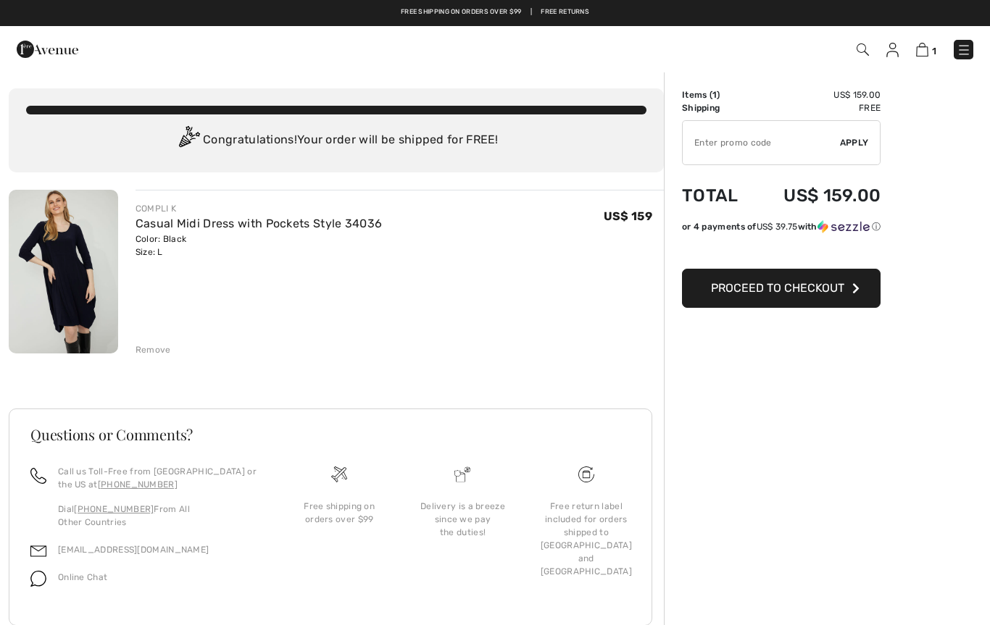
click at [144, 351] on div "Remove" at bounding box center [154, 349] width 36 height 13
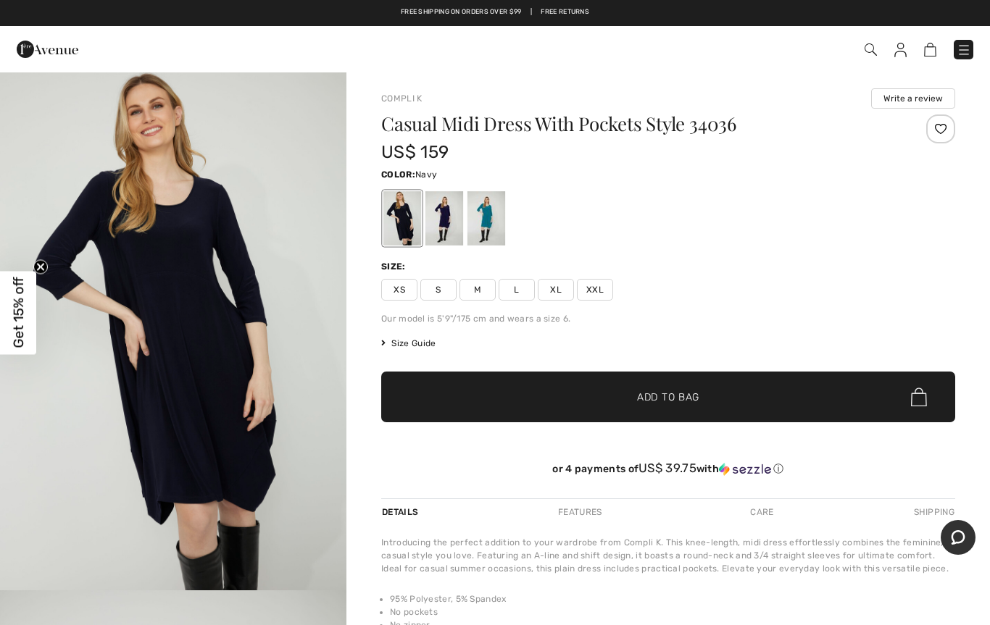
click at [441, 208] on div at bounding box center [444, 218] width 38 height 54
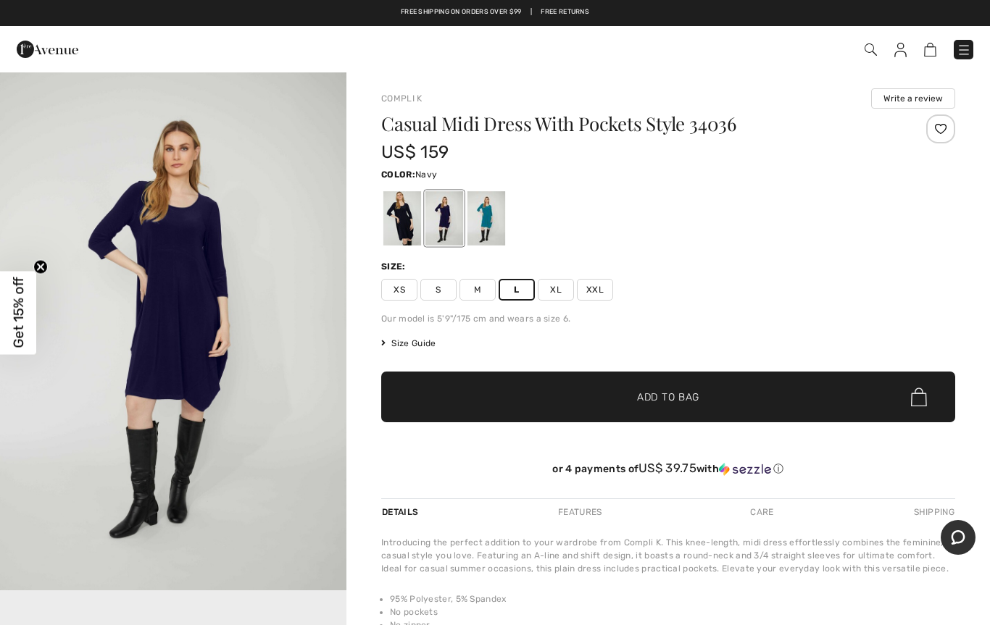
click at [676, 392] on span "Add to Bag" at bounding box center [668, 397] width 62 height 15
click at [472, 290] on span "M" at bounding box center [477, 290] width 36 height 22
click at [675, 396] on span "Add to Bag" at bounding box center [668, 397] width 62 height 15
click at [930, 41] on link "2" at bounding box center [925, 49] width 22 height 17
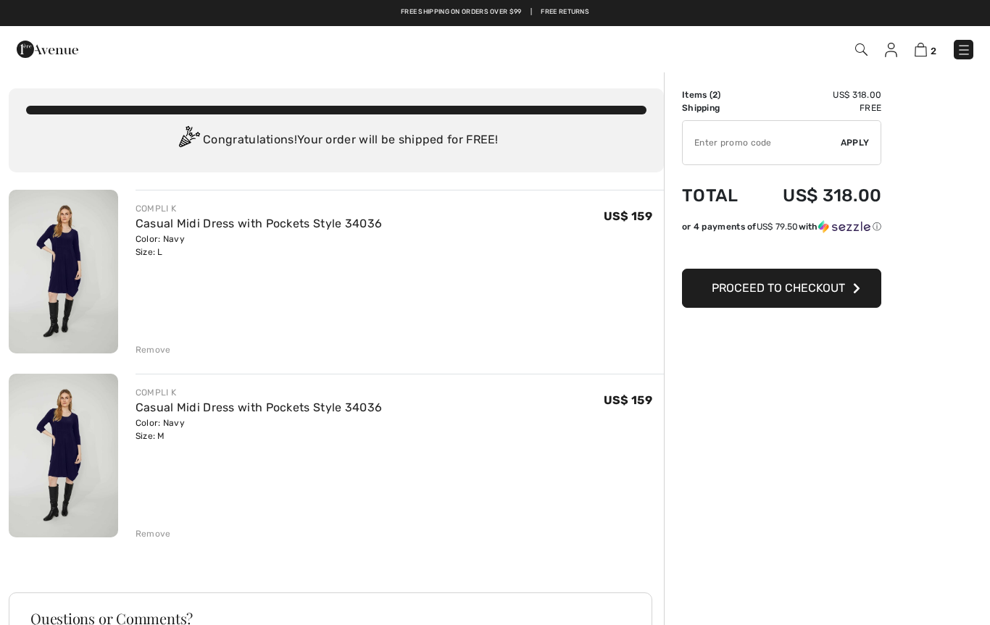
click at [796, 291] on span "Proceed to Checkout" at bounding box center [778, 288] width 133 height 14
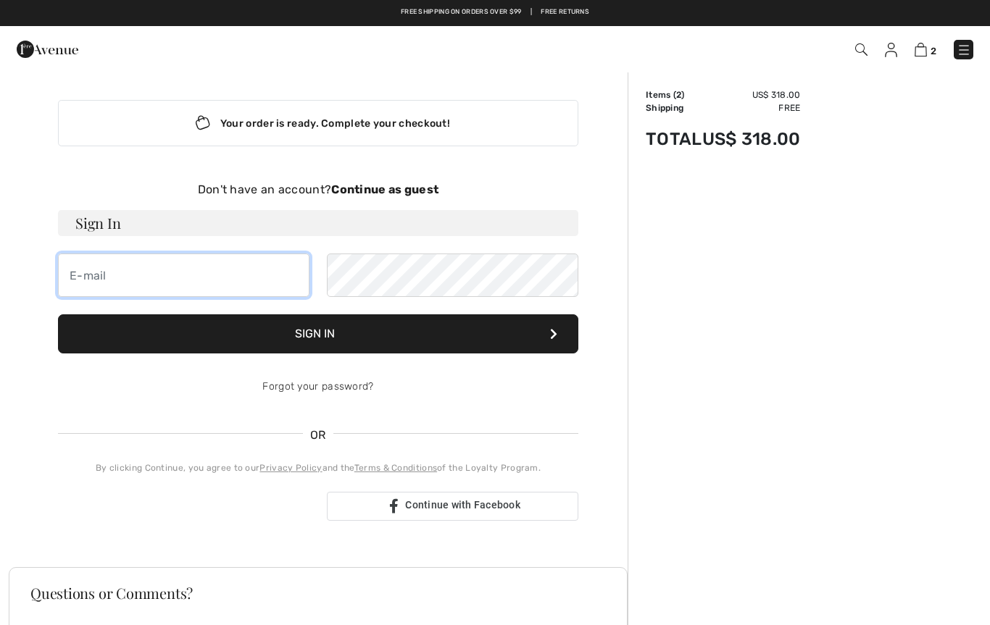
click at [130, 266] on input "email" at bounding box center [183, 275] width 251 height 43
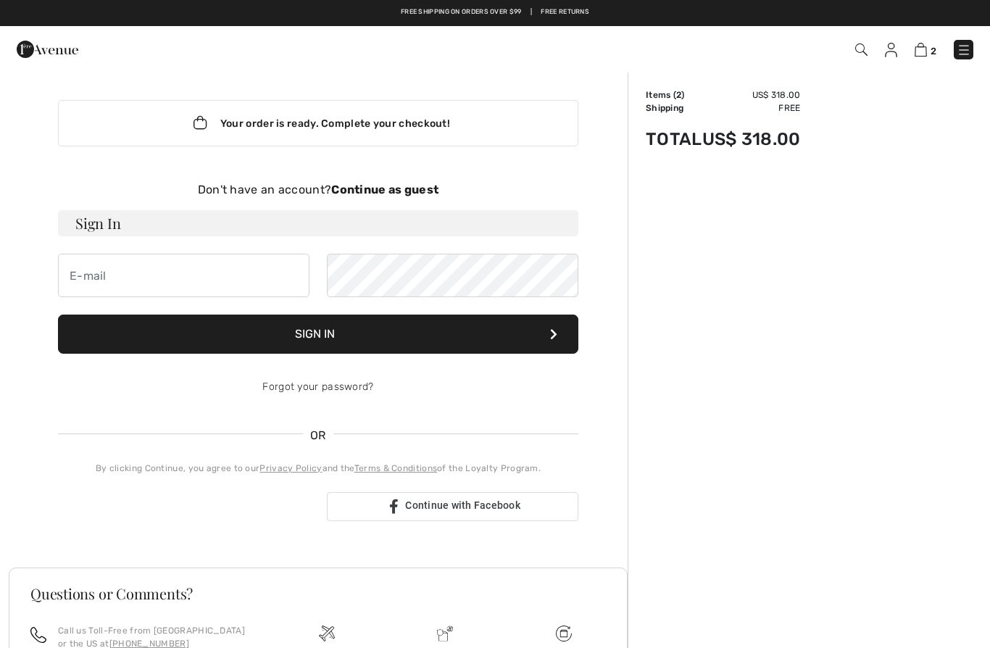
type input "ellenjwertheim@gmail.com"
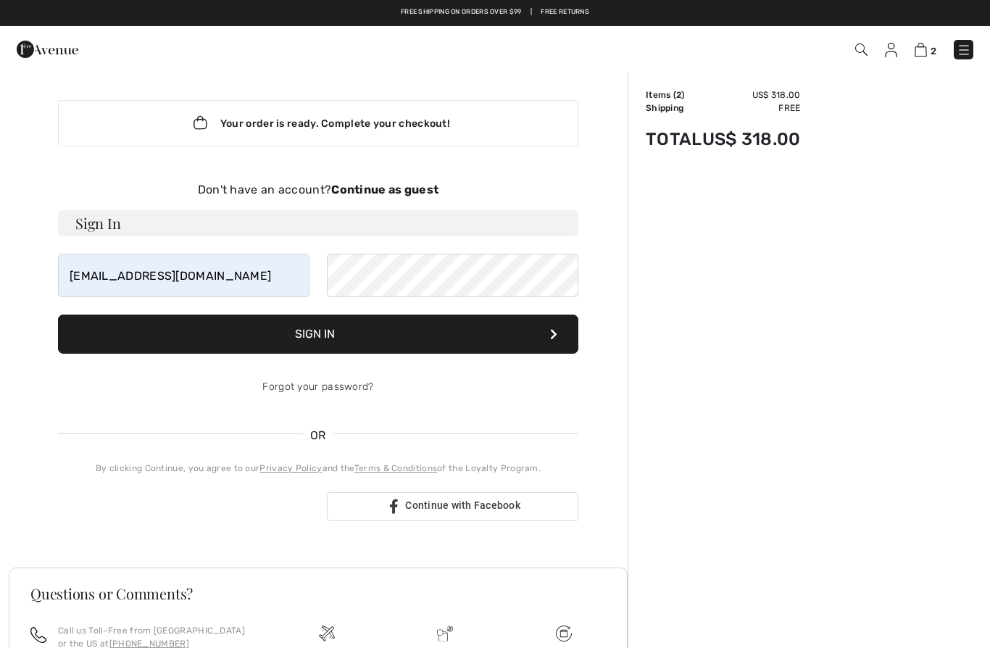
click at [397, 192] on strong "Continue as guest" at bounding box center [384, 190] width 107 height 14
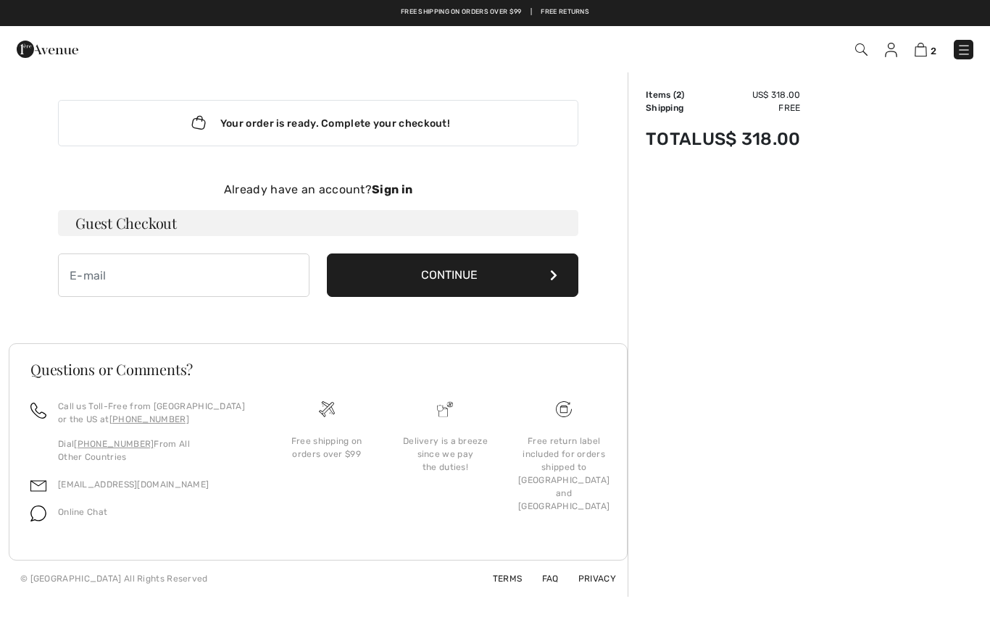
click at [524, 275] on button "Continue" at bounding box center [452, 275] width 251 height 43
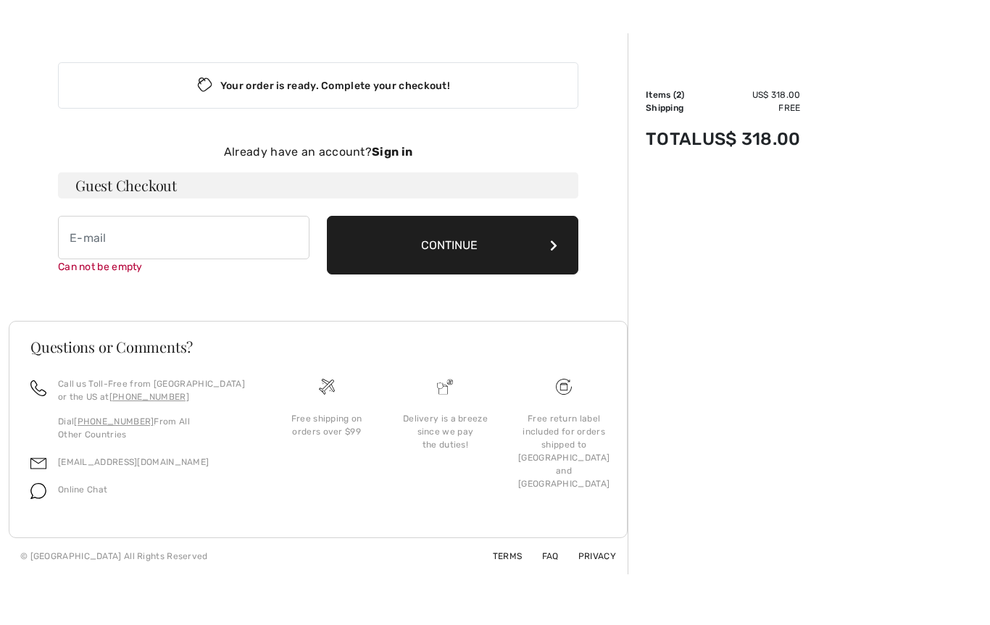
scroll to position [49, 0]
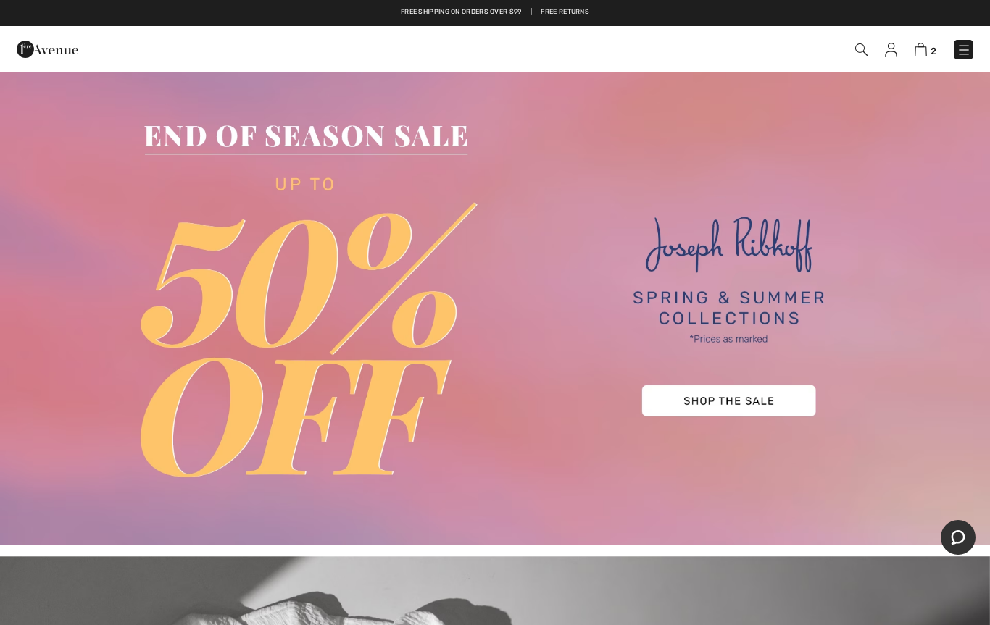
click at [922, 53] on img at bounding box center [920, 50] width 12 height 14
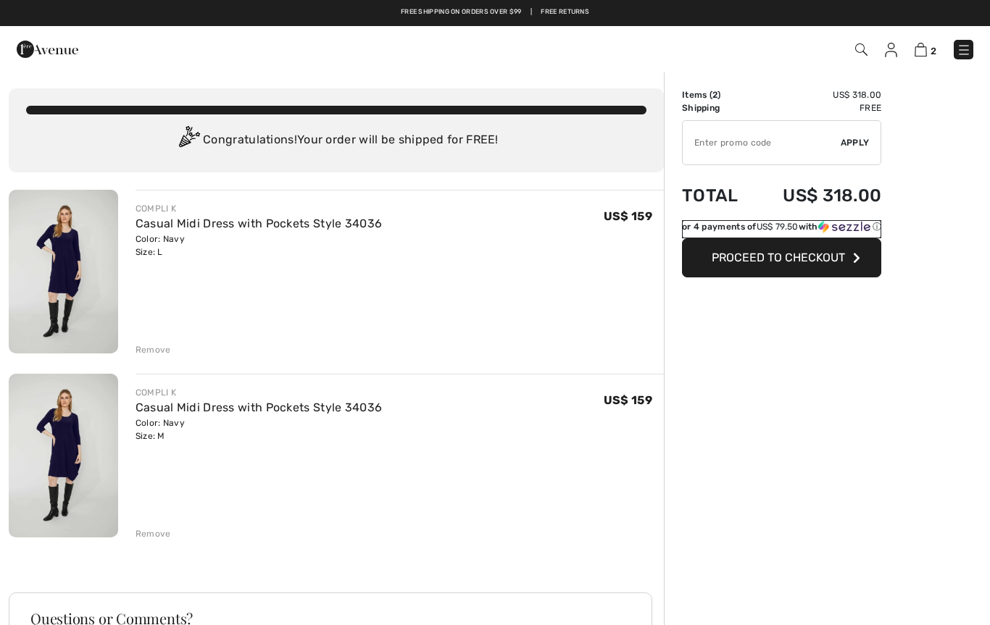
click at [793, 229] on span "US$ 79.50" at bounding box center [778, 227] width 42 height 10
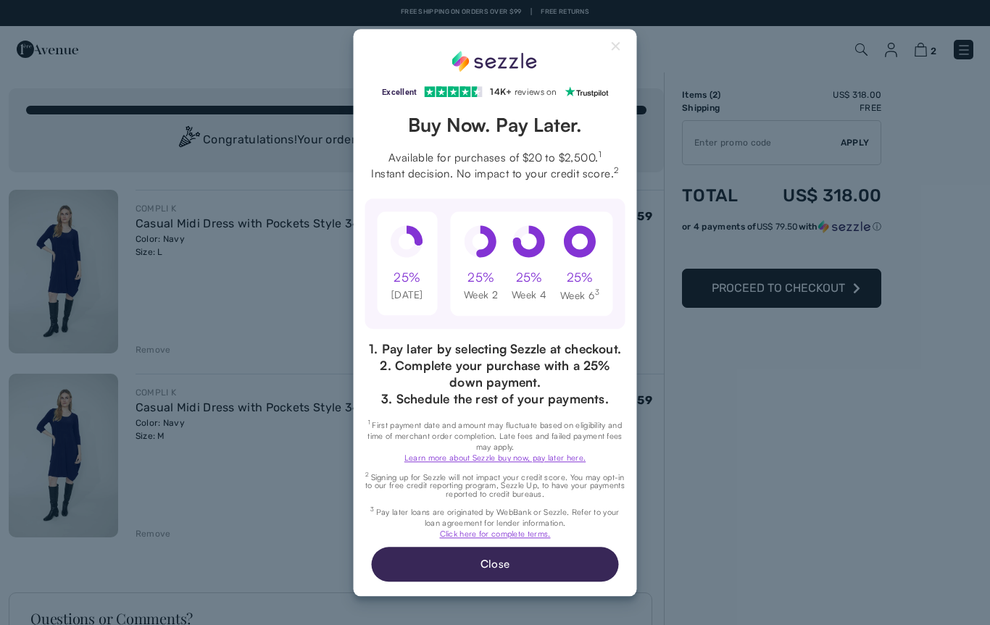
click at [525, 582] on button "Close" at bounding box center [494, 564] width 247 height 35
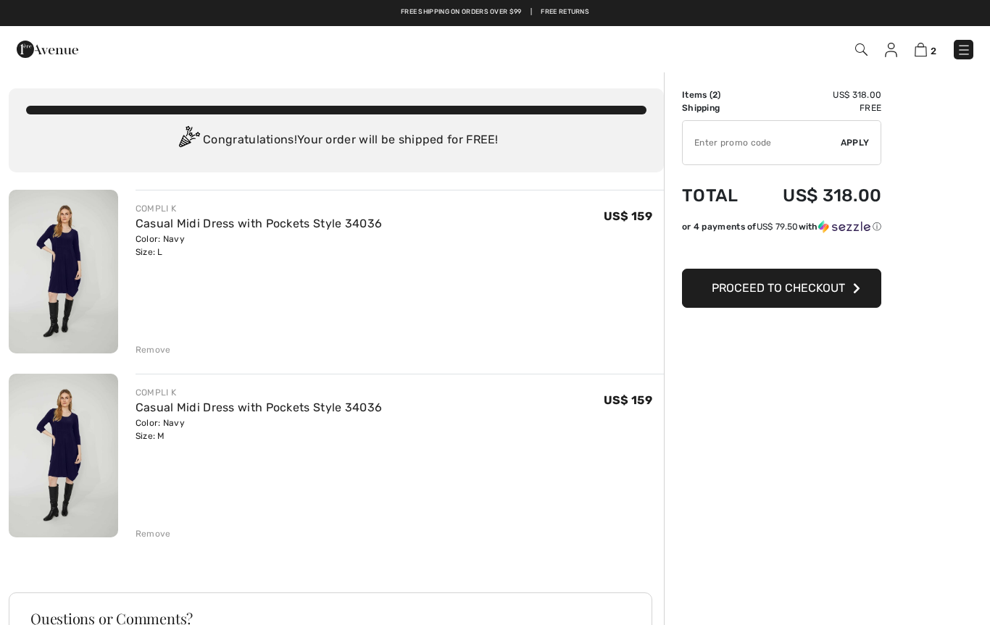
click at [807, 295] on span "Proceed to Checkout" at bounding box center [778, 288] width 133 height 14
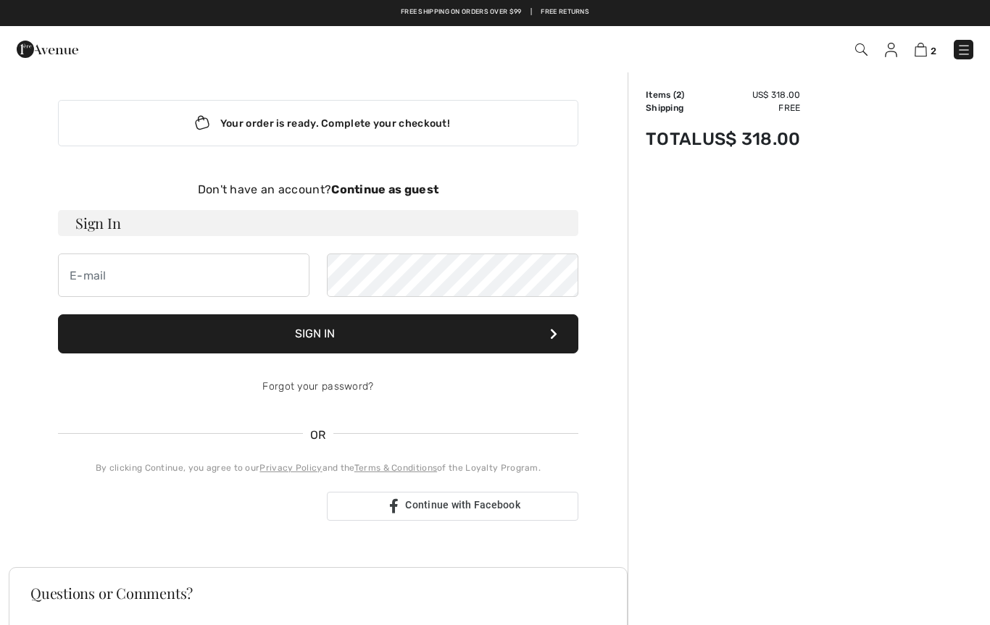
click at [396, 191] on strong "Continue as guest" at bounding box center [384, 190] width 107 height 14
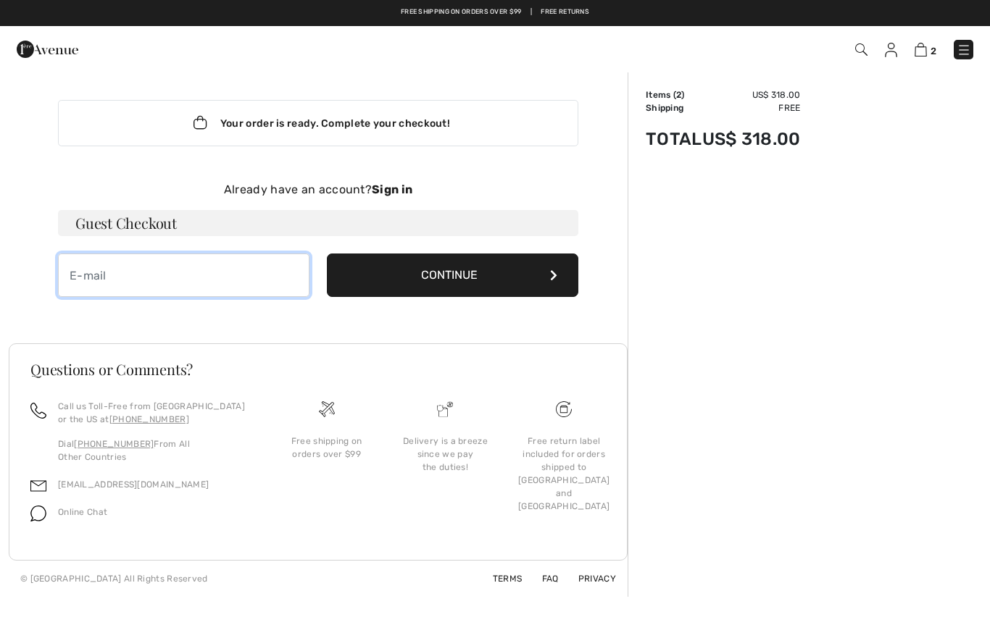
click at [90, 278] on input "email" at bounding box center [183, 275] width 251 height 43
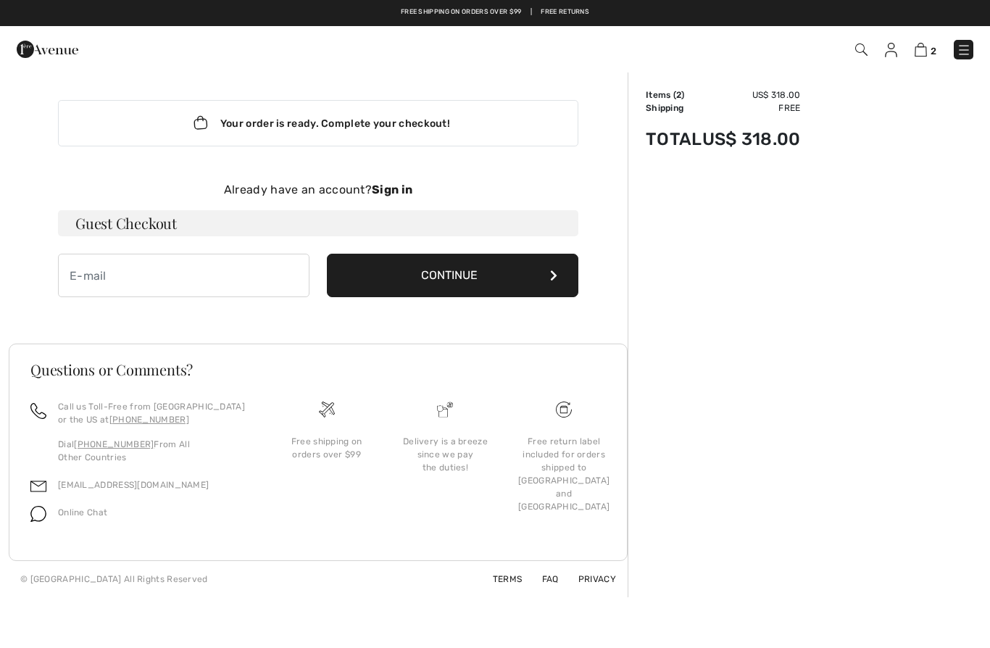
type input "[EMAIL_ADDRESS][DOMAIN_NAME]"
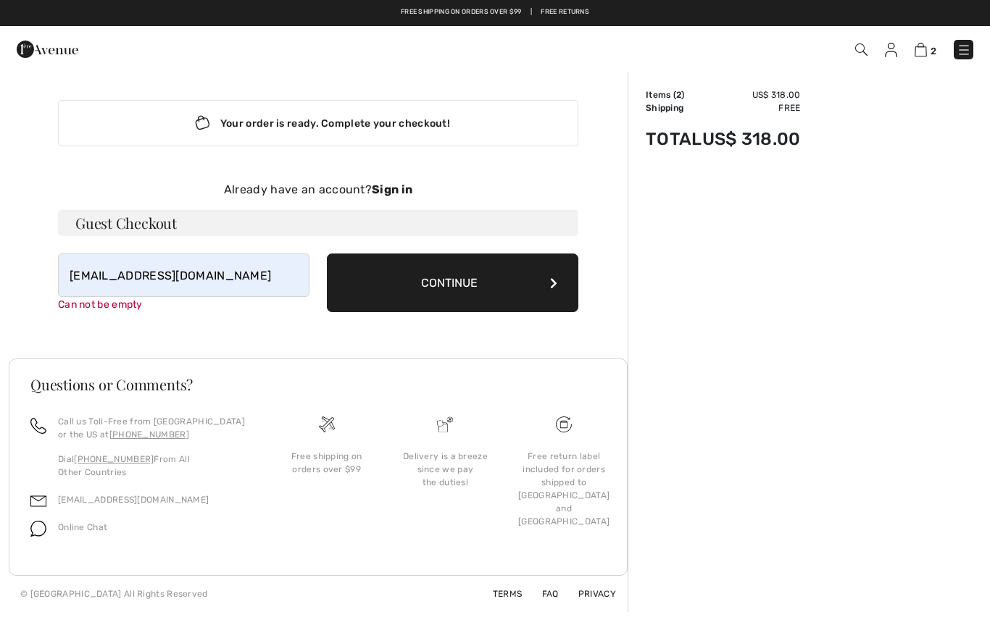
click at [498, 270] on button "Continue" at bounding box center [452, 283] width 251 height 59
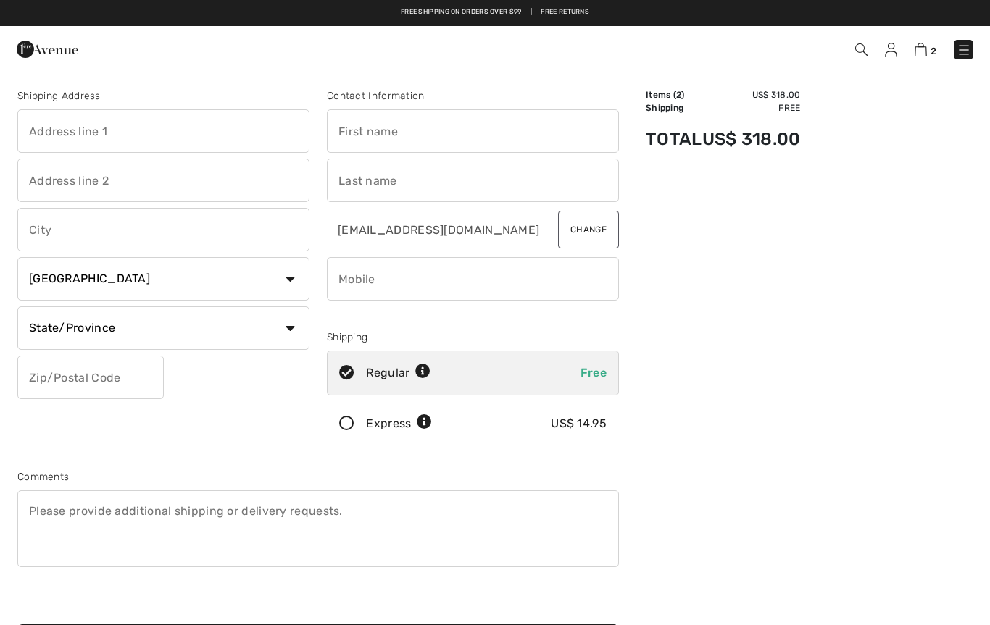
click at [43, 122] on input "text" at bounding box center [163, 130] width 292 height 43
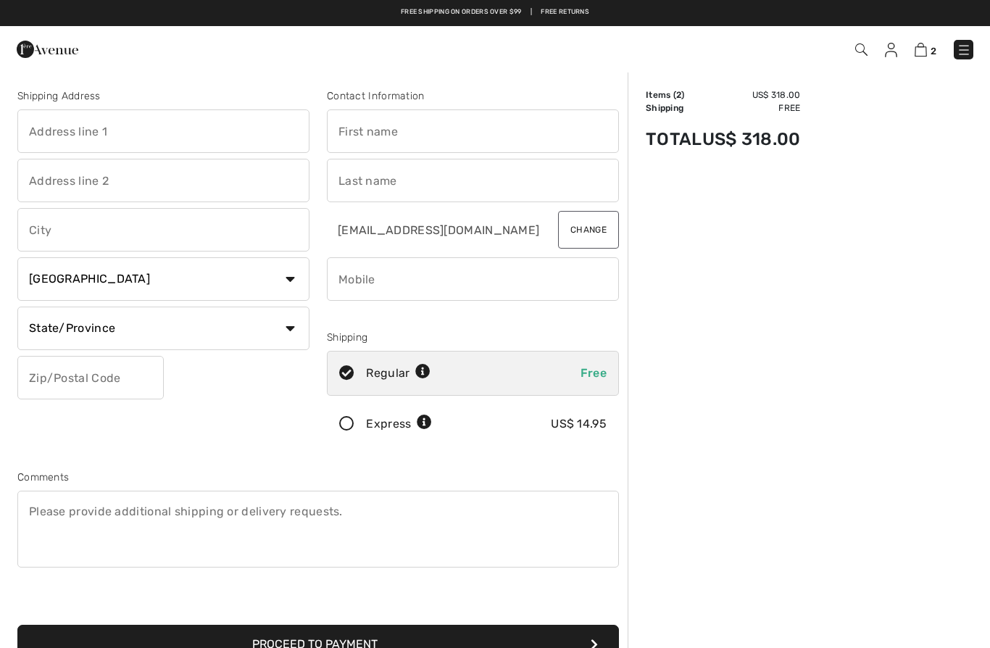
type input "[STREET_ADDRESS][PERSON_NAME]"
type input "[PERSON_NAME][GEOGRAPHIC_DATA]"
select select "US"
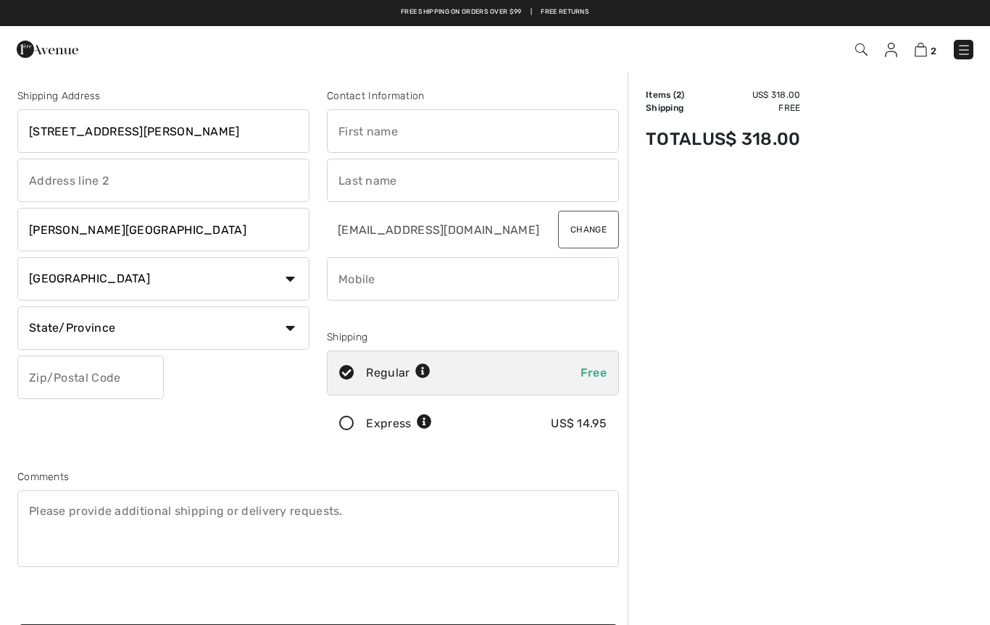
select select "NY"
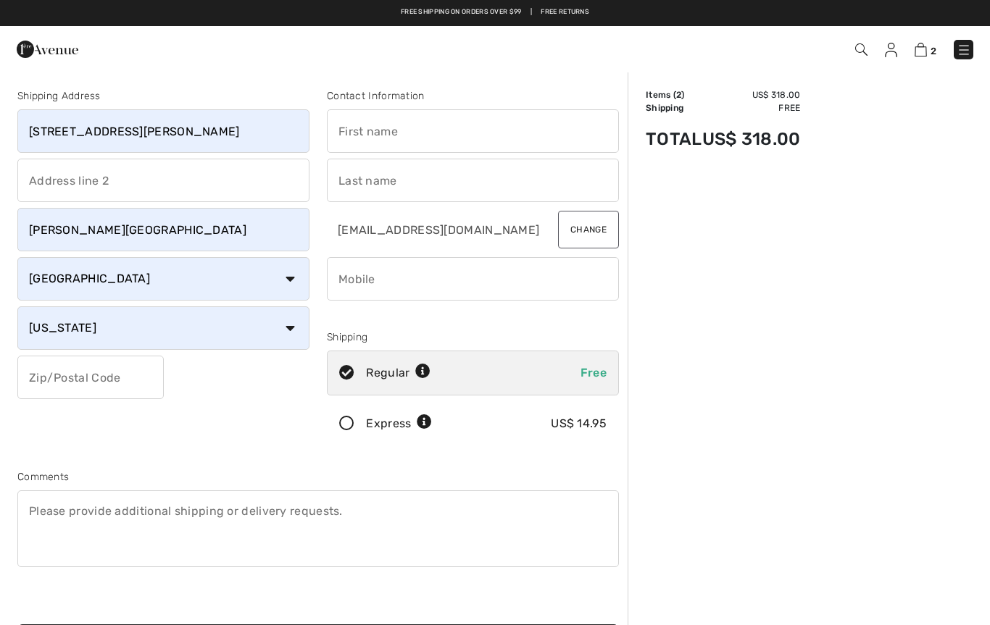
type input "11577"
type input "[PERSON_NAME]"
type input "Wertheim"
type input "5169723419"
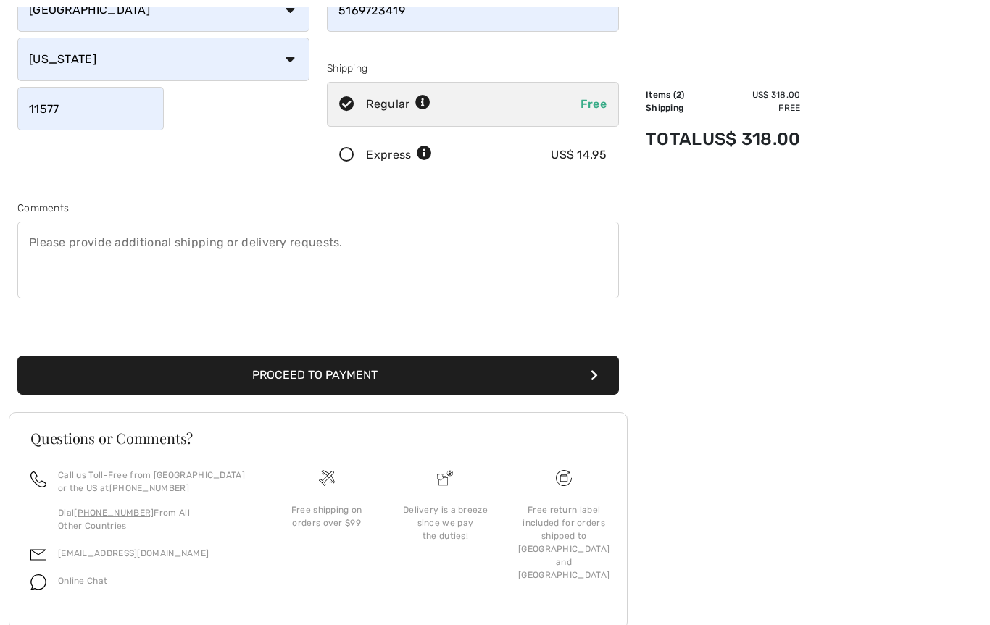
scroll to position [309, 0]
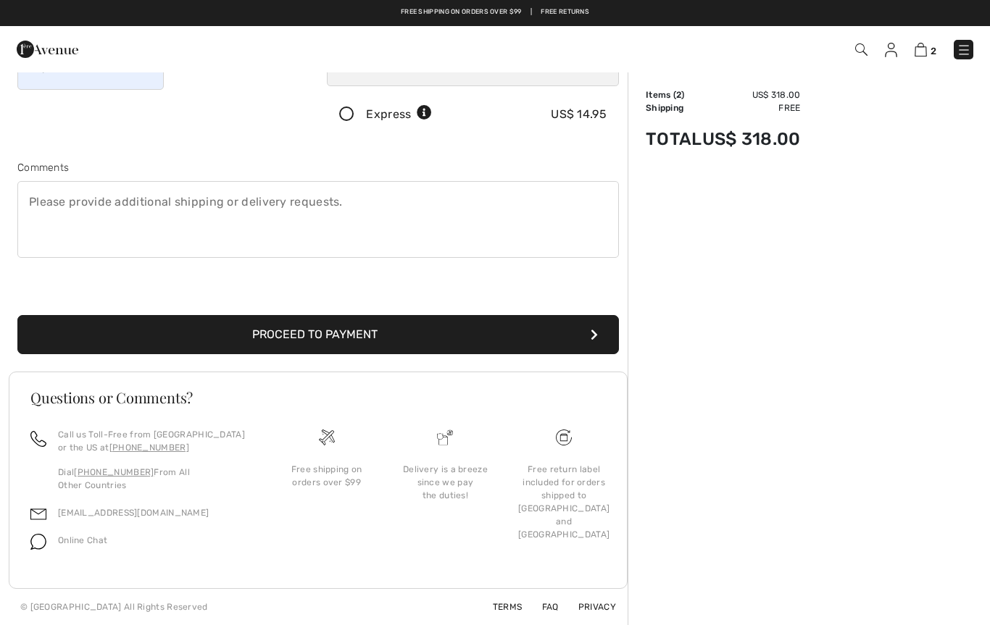
click at [398, 331] on button "Proceed to Payment" at bounding box center [317, 334] width 601 height 39
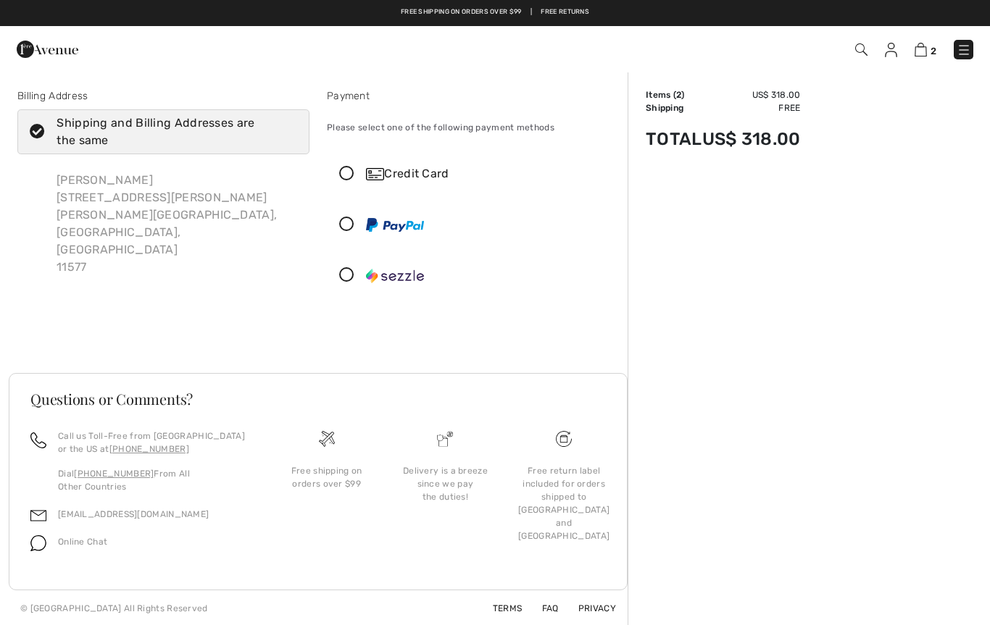
click at [343, 172] on icon at bounding box center [347, 174] width 38 height 15
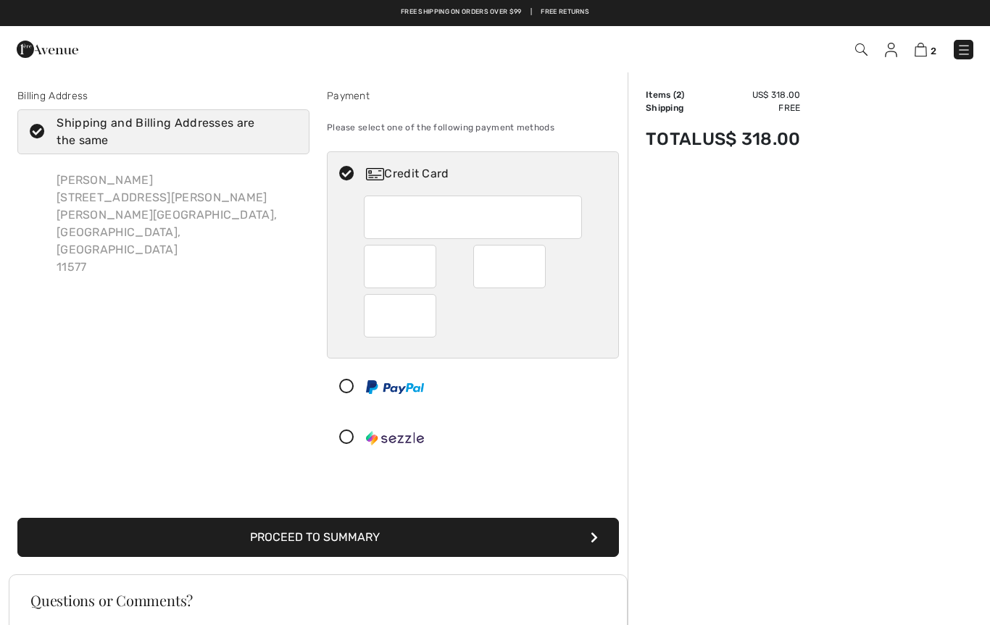
click at [344, 390] on icon at bounding box center [347, 387] width 38 height 15
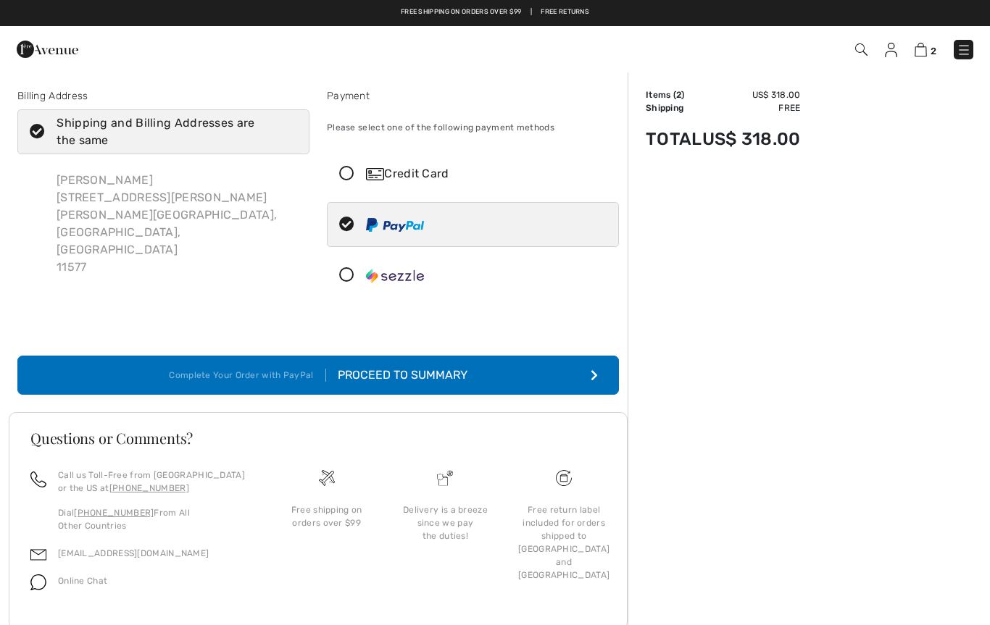
click at [429, 383] on div "Proceed to Summary" at bounding box center [396, 375] width 141 height 17
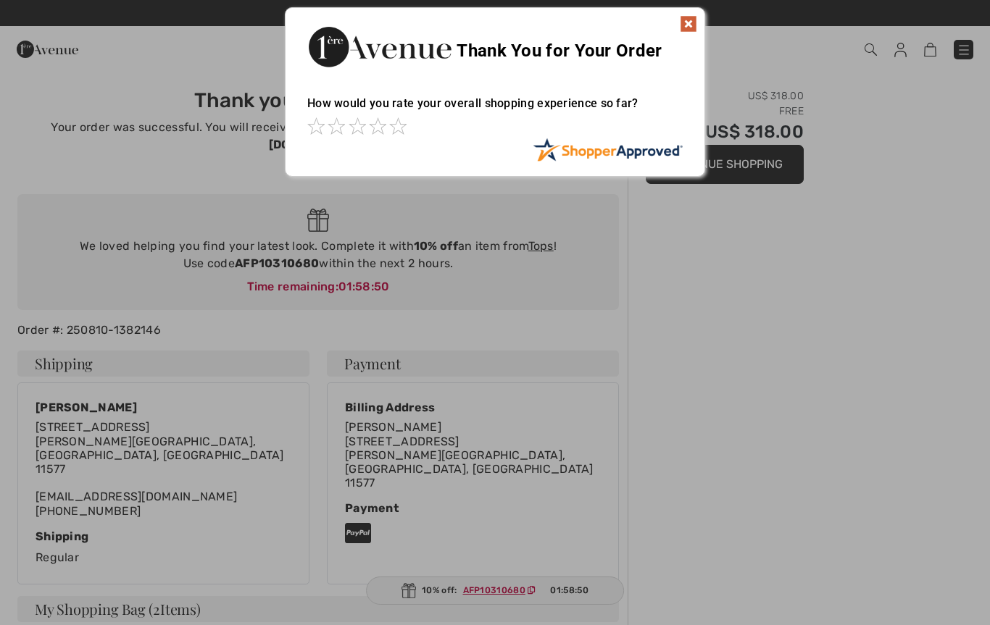
click at [695, 25] on img at bounding box center [688, 23] width 17 height 17
